Goal: Browse casually

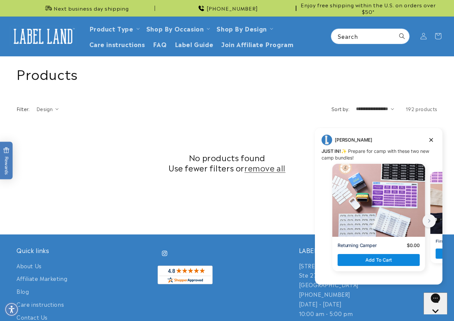
scroll to position [176, 0]
